Goal: Task Accomplishment & Management: Use online tool/utility

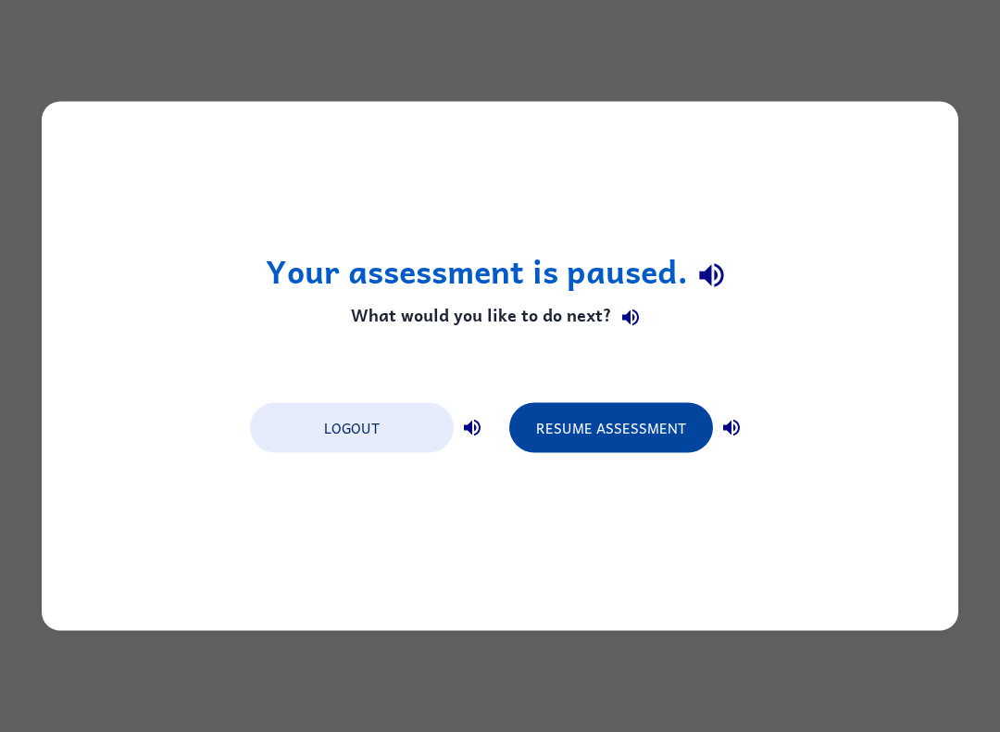
click at [634, 430] on button "Resume Assessment" at bounding box center [611, 428] width 204 height 50
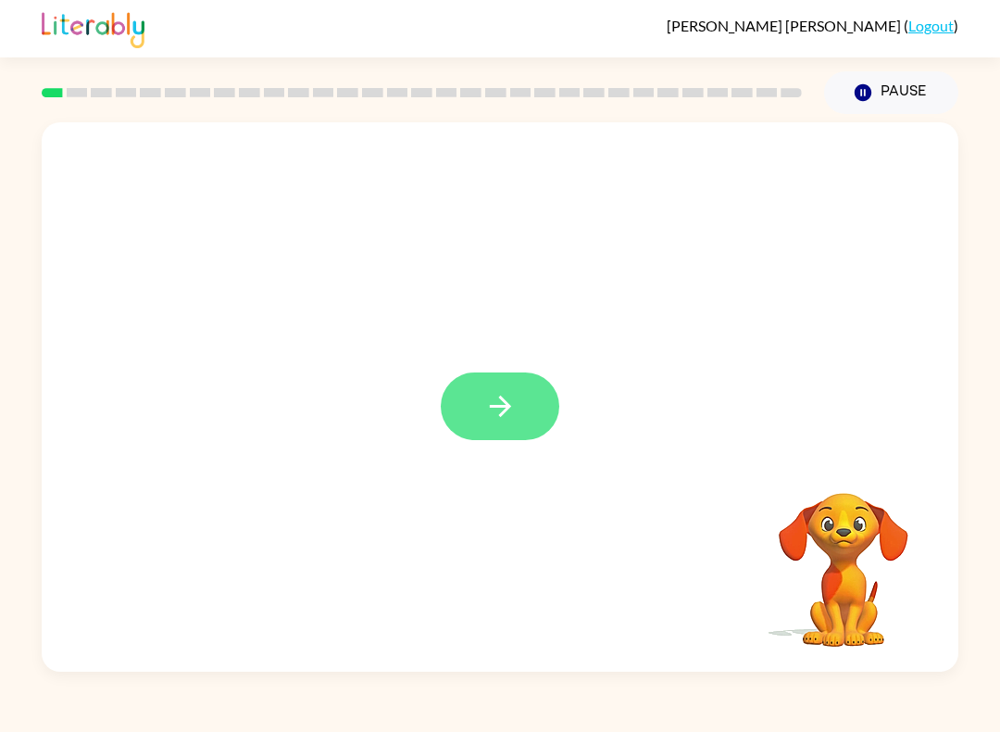
click at [485, 421] on icon "button" at bounding box center [500, 406] width 32 height 32
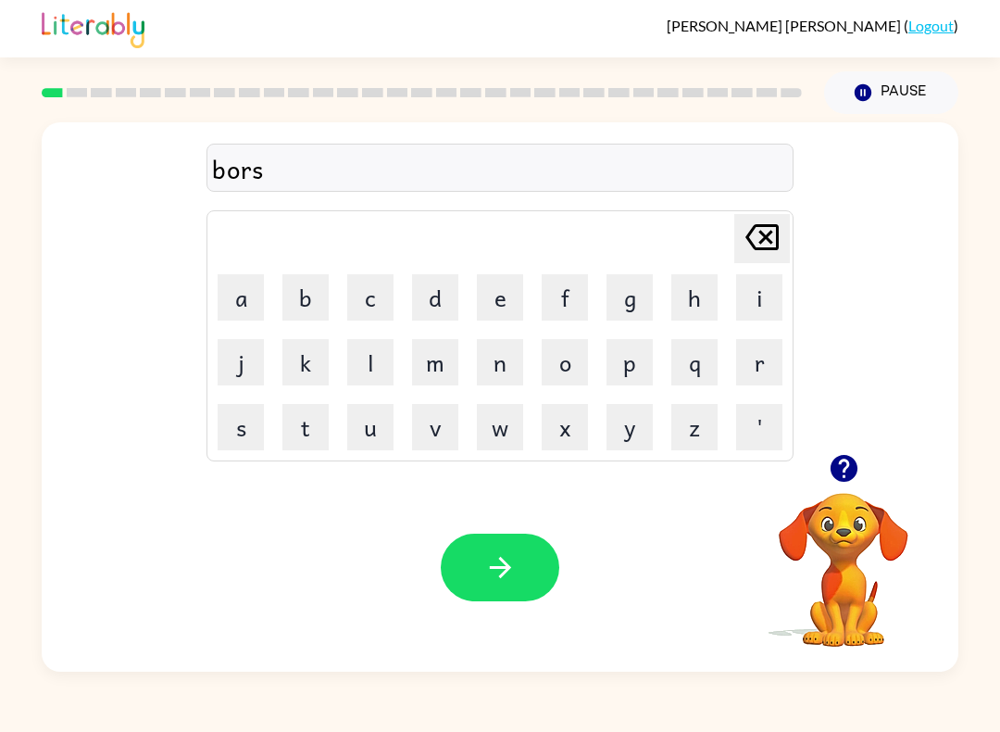
click at [769, 242] on icon at bounding box center [762, 237] width 33 height 26
click at [518, 566] on button "button" at bounding box center [500, 568] width 119 height 68
click at [470, 559] on button "button" at bounding box center [500, 568] width 119 height 68
click at [471, 546] on button "button" at bounding box center [500, 568] width 119 height 68
click at [502, 545] on button "button" at bounding box center [500, 568] width 119 height 68
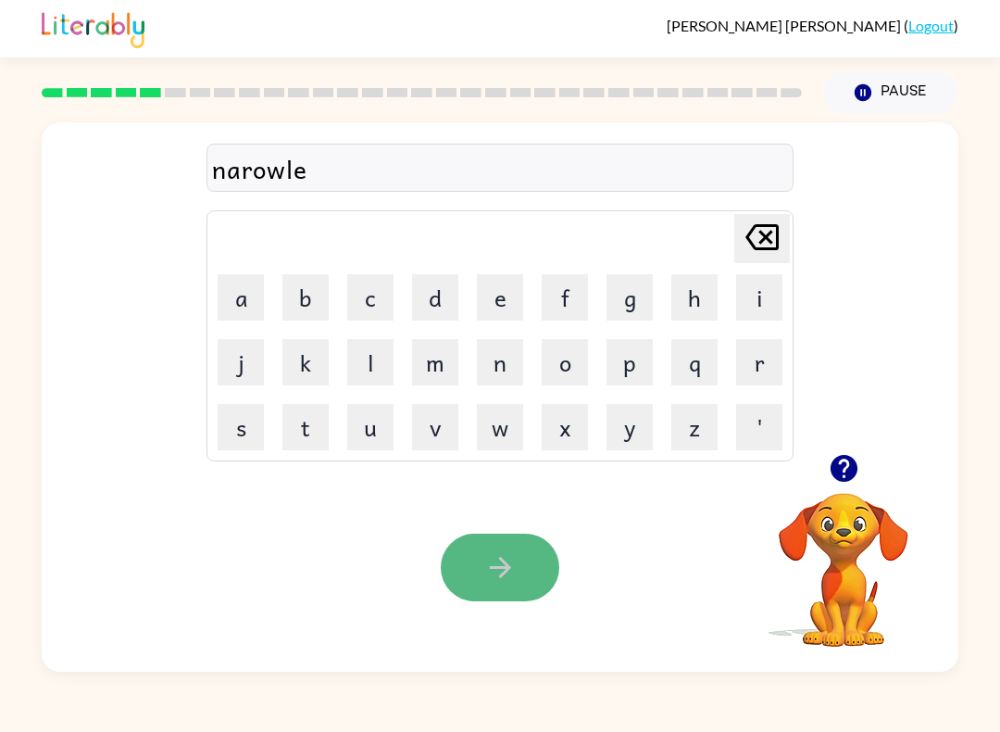
click at [487, 556] on icon "button" at bounding box center [500, 567] width 32 height 32
click at [506, 563] on icon "button" at bounding box center [499, 567] width 21 height 21
click at [538, 583] on button "button" at bounding box center [500, 568] width 119 height 68
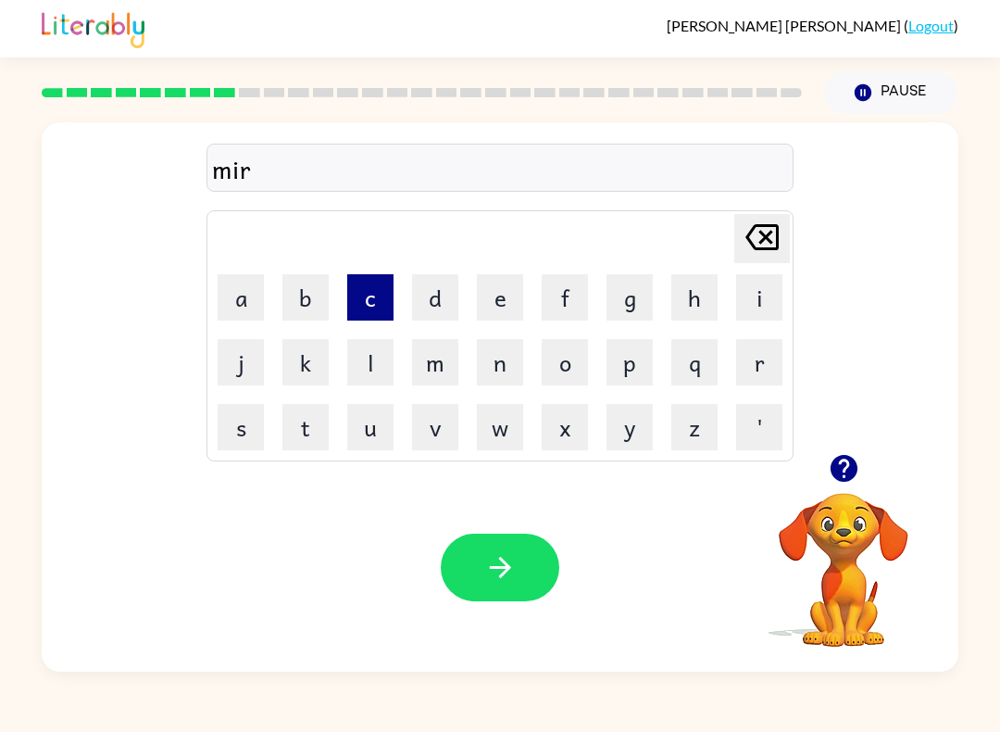
click at [363, 301] on button "c" at bounding box center [370, 297] width 46 height 46
click at [741, 237] on icon "[PERSON_NAME] last character input" at bounding box center [762, 237] width 44 height 44
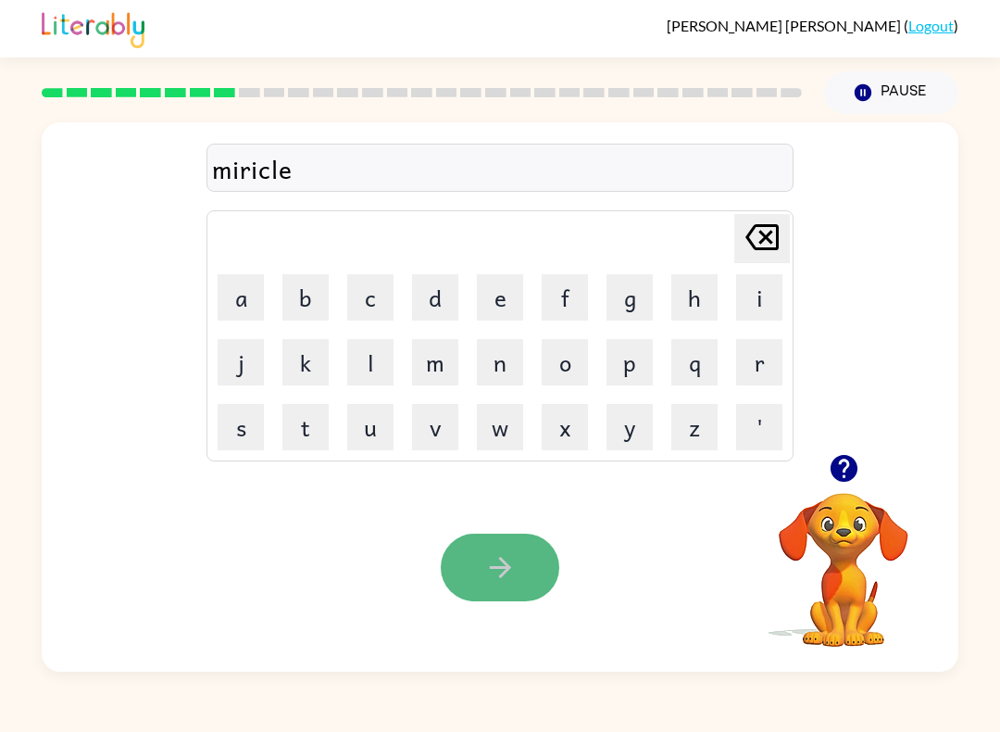
click at [520, 553] on button "button" at bounding box center [500, 568] width 119 height 68
click at [499, 592] on button "button" at bounding box center [500, 568] width 119 height 68
click at [483, 550] on button "button" at bounding box center [500, 568] width 119 height 68
click at [488, 572] on icon "button" at bounding box center [500, 567] width 32 height 32
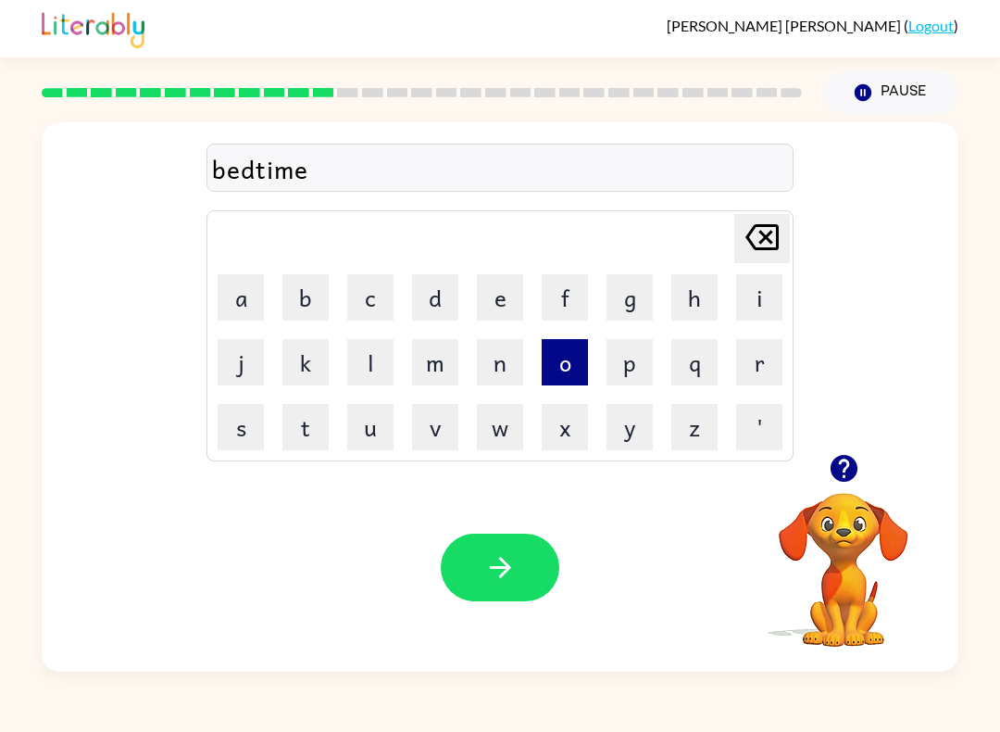
click at [552, 345] on button "o" at bounding box center [565, 362] width 46 height 46
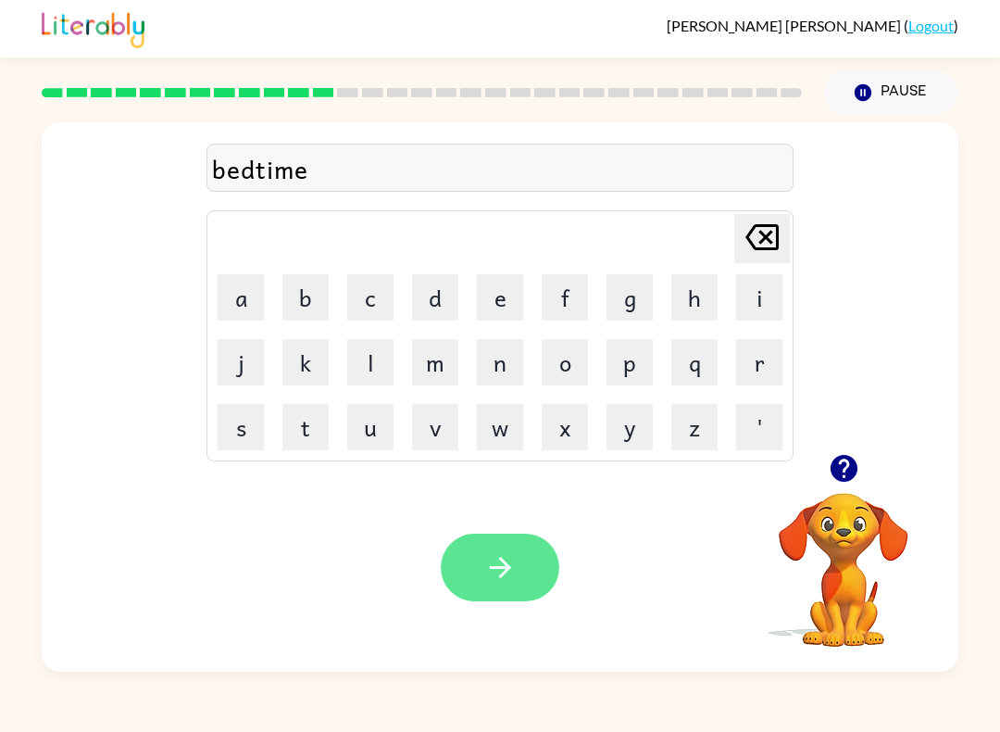
click at [495, 556] on icon "button" at bounding box center [500, 567] width 32 height 32
click at [534, 564] on button "button" at bounding box center [500, 568] width 119 height 68
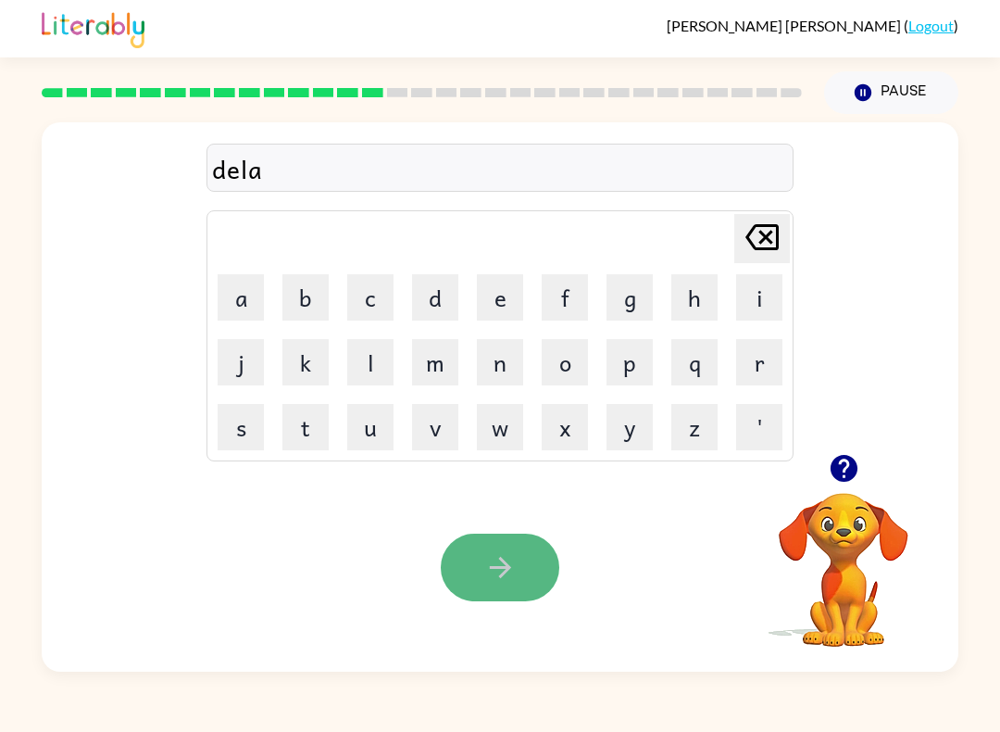
click at [535, 565] on button "button" at bounding box center [500, 568] width 119 height 68
click at [539, 549] on button "button" at bounding box center [500, 568] width 119 height 68
click at [545, 580] on button "button" at bounding box center [500, 568] width 119 height 68
click at [543, 583] on button "button" at bounding box center [500, 568] width 119 height 68
click at [505, 562] on icon "button" at bounding box center [499, 567] width 21 height 21
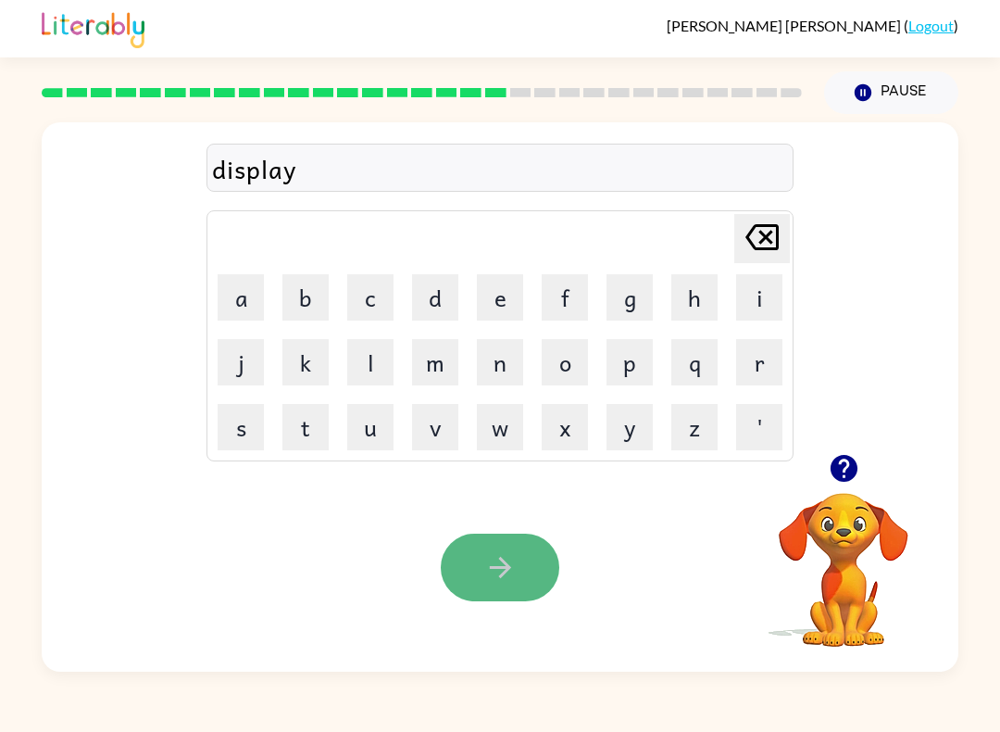
click at [527, 580] on button "button" at bounding box center [500, 568] width 119 height 68
click at [481, 569] on button "button" at bounding box center [500, 568] width 119 height 68
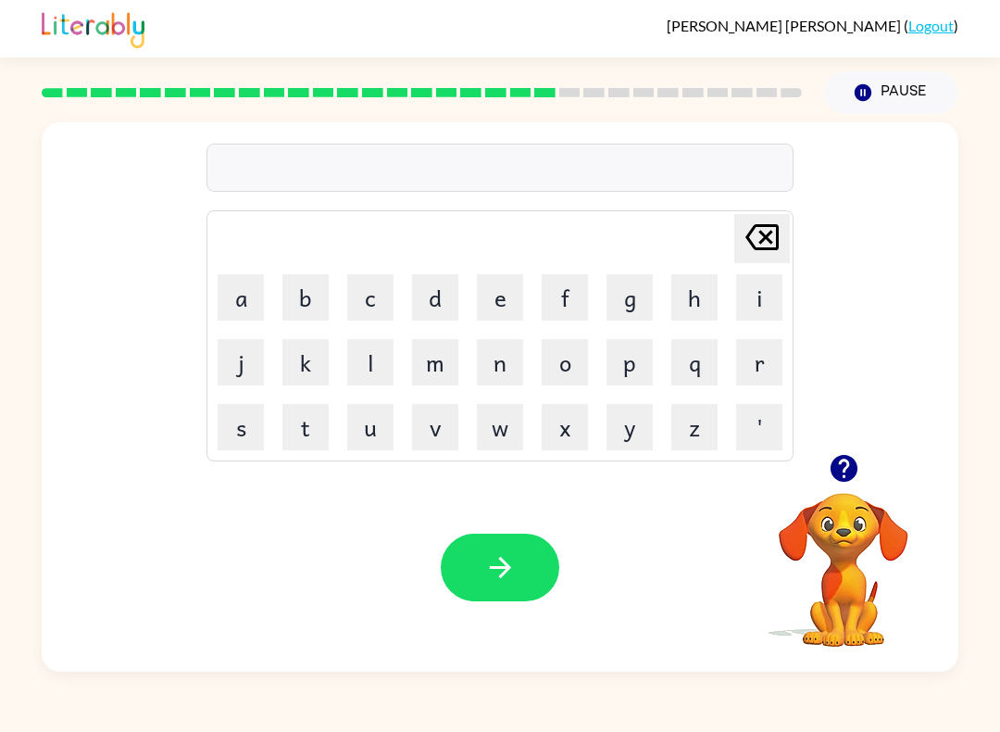
click at [850, 487] on button "button" at bounding box center [844, 468] width 47 height 47
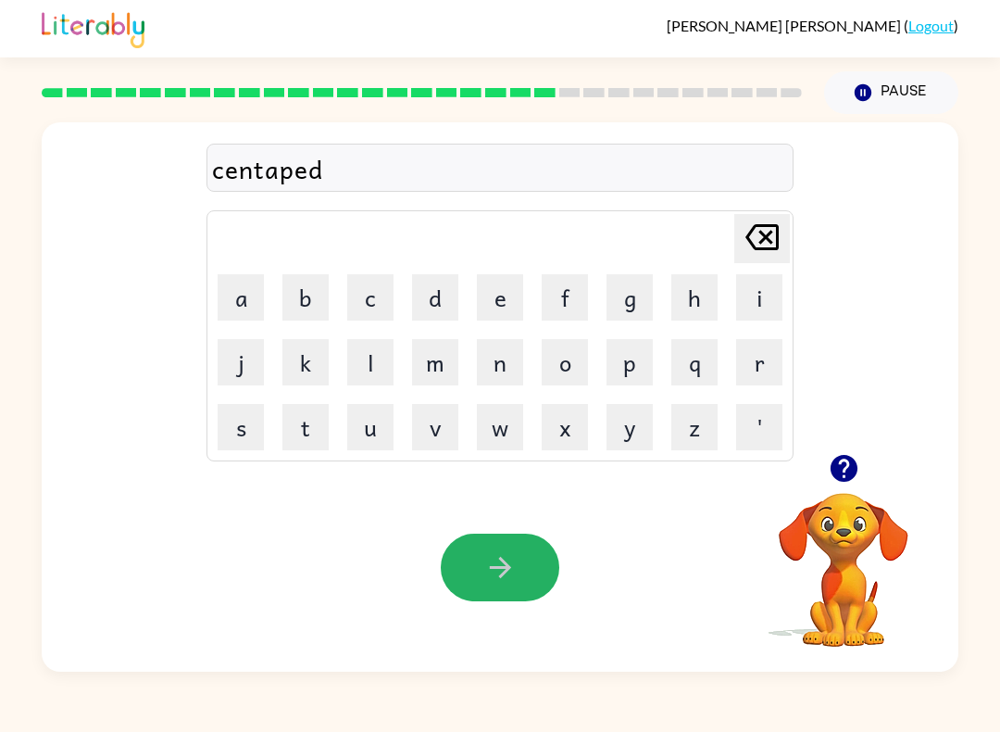
drag, startPoint x: 481, startPoint y: 569, endPoint x: 465, endPoint y: 573, distance: 16.4
click at [465, 573] on button "button" at bounding box center [500, 568] width 119 height 68
click at [501, 563] on icon "button" at bounding box center [500, 567] width 32 height 32
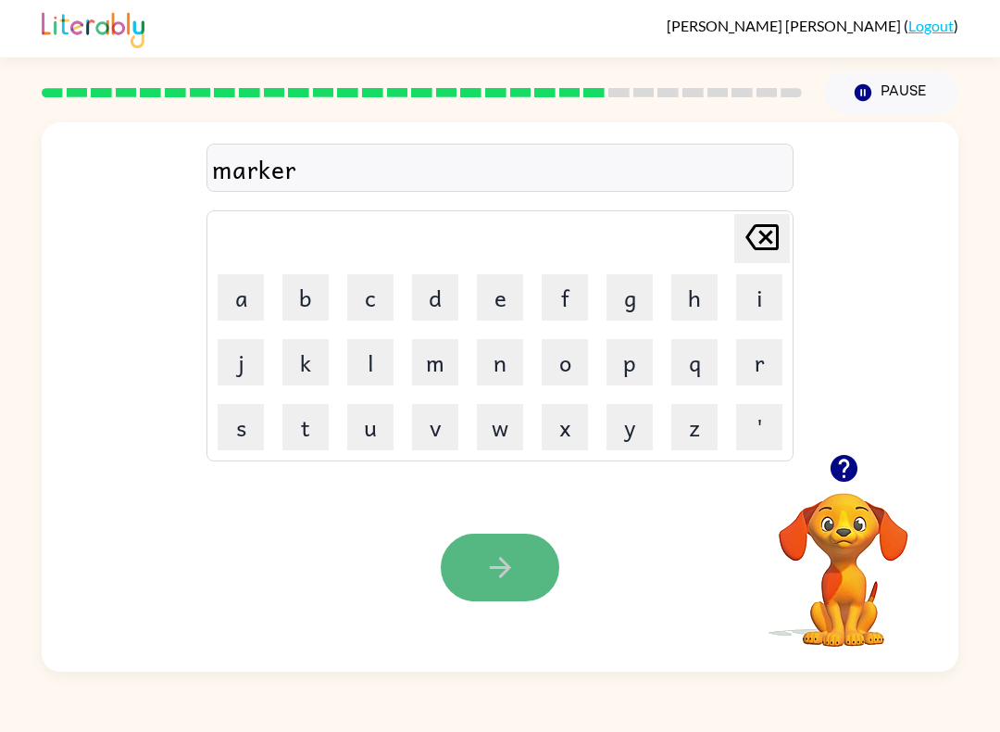
click at [510, 567] on icon "button" at bounding box center [500, 567] width 32 height 32
click at [511, 567] on icon "button" at bounding box center [500, 567] width 32 height 32
drag, startPoint x: 509, startPoint y: 574, endPoint x: 497, endPoint y: 578, distance: 12.6
click at [497, 578] on icon "button" at bounding box center [500, 567] width 32 height 32
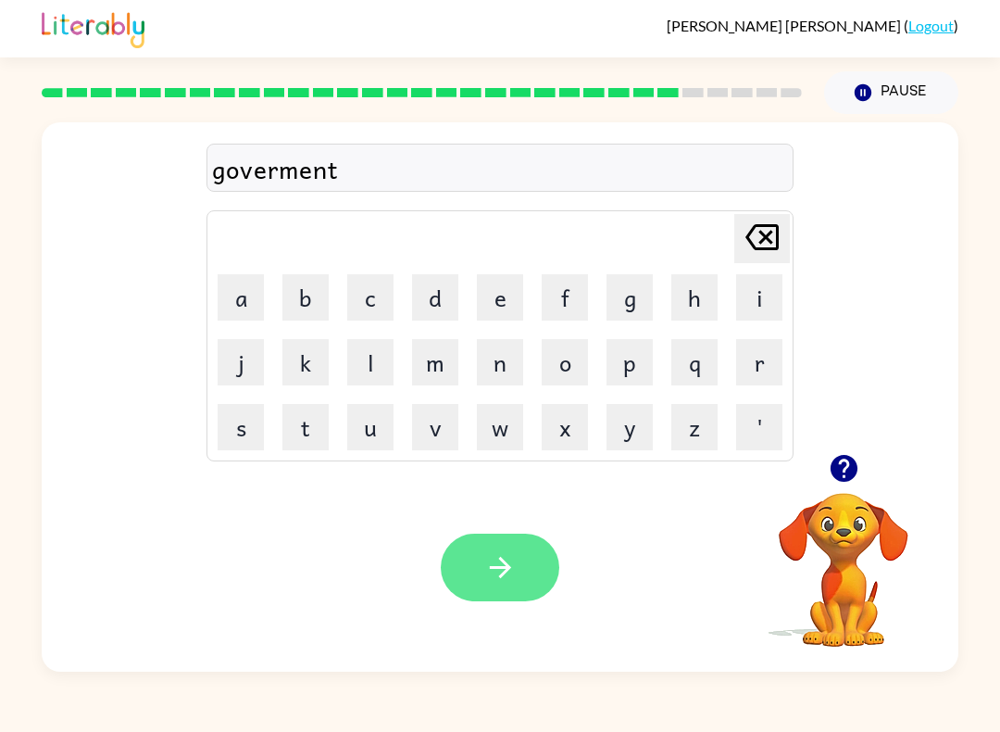
click at [509, 563] on icon "button" at bounding box center [500, 567] width 32 height 32
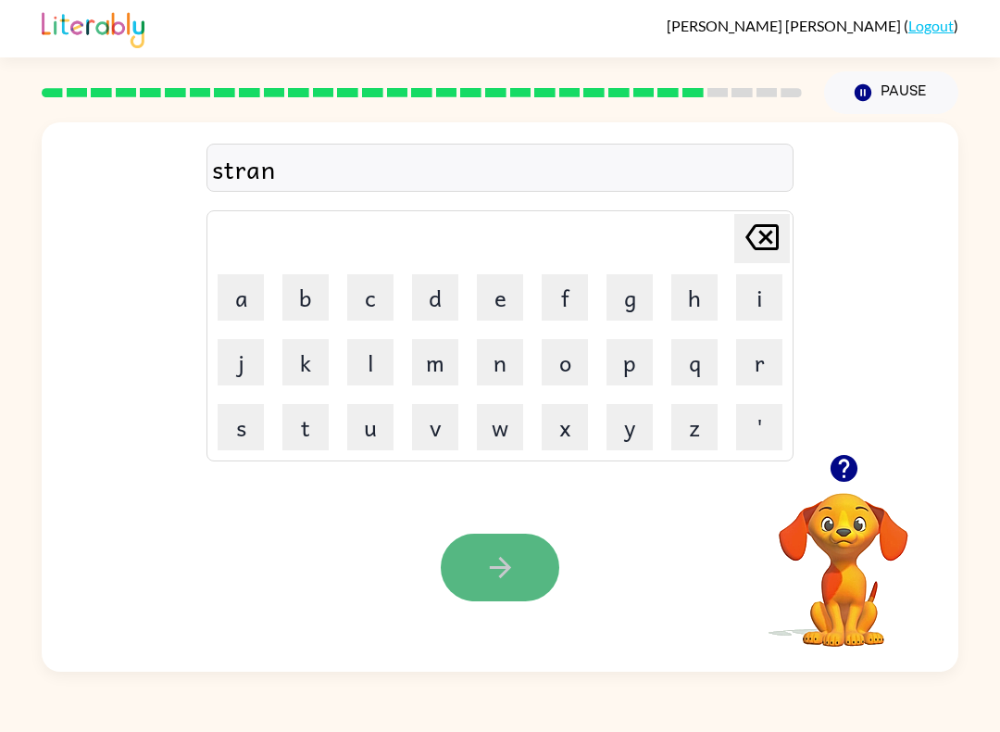
click at [482, 590] on button "button" at bounding box center [500, 568] width 119 height 68
click at [530, 586] on button "button" at bounding box center [500, 568] width 119 height 68
click at [531, 586] on button "button" at bounding box center [500, 568] width 119 height 68
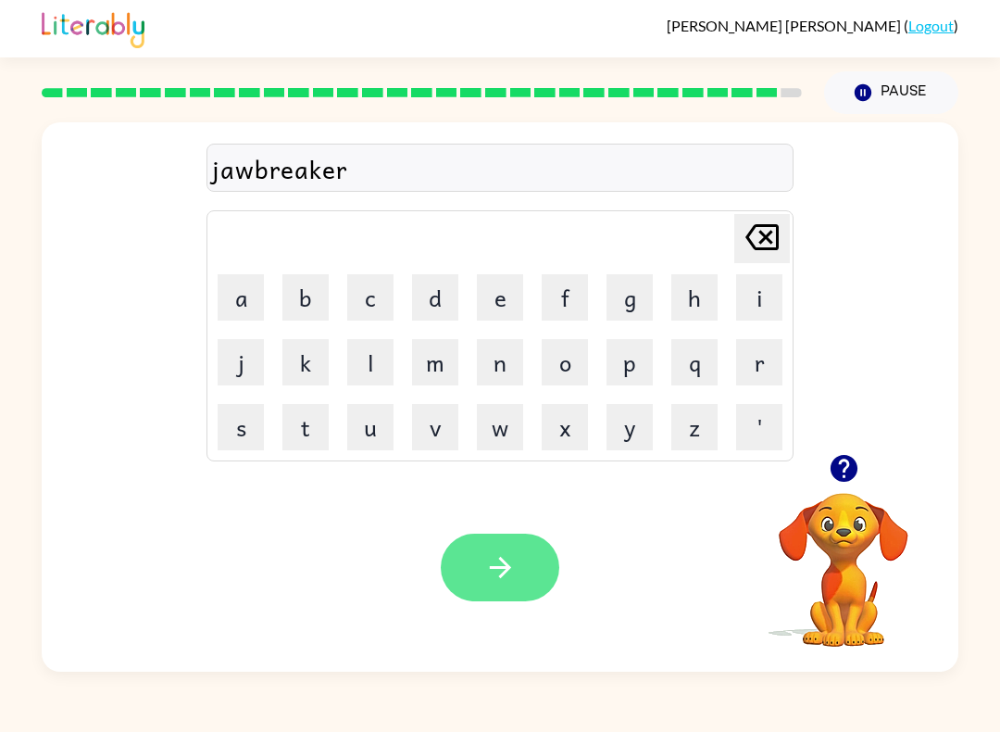
click at [515, 558] on icon "button" at bounding box center [500, 567] width 32 height 32
